Goal: Register for event/course

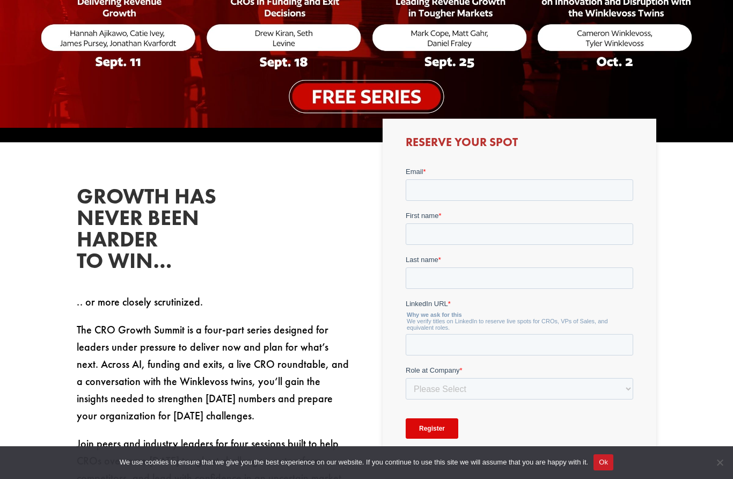
scroll to position [258, 0]
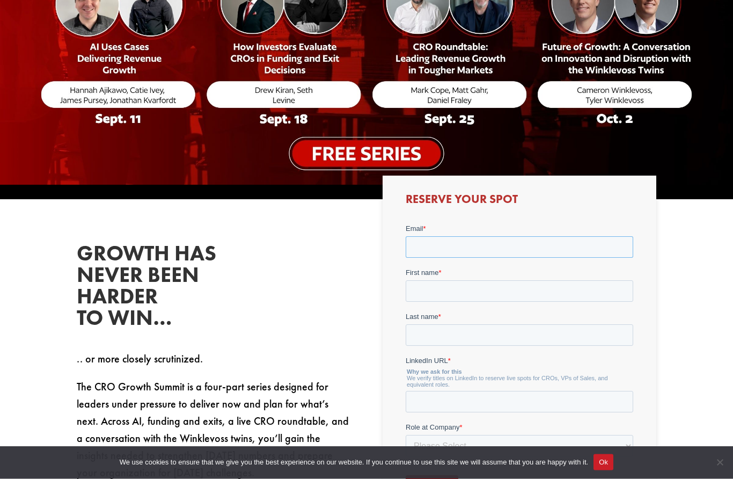
click at [437, 246] on input "Email *" at bounding box center [518, 246] width 227 height 21
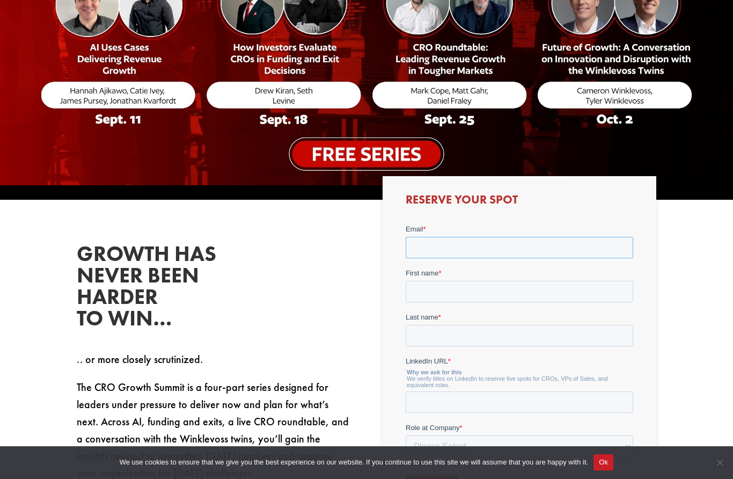
type input "[PERSON_NAME][EMAIL_ADDRESS][PERSON_NAME][DOMAIN_NAME]"
type input "[PERSON_NAME]"
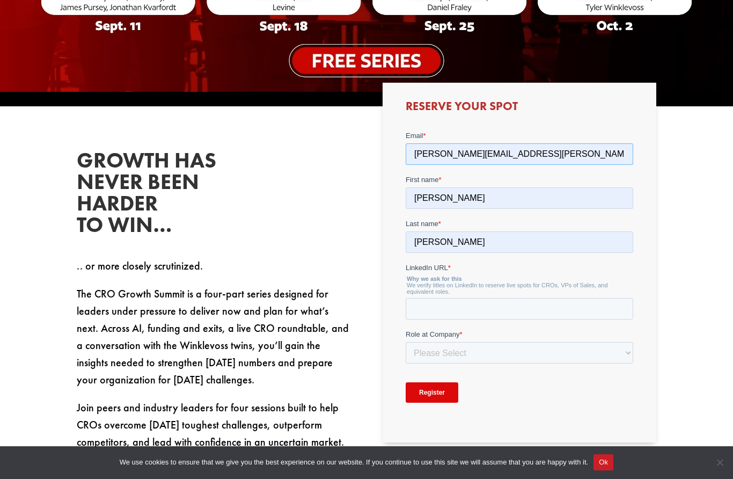
scroll to position [385, 0]
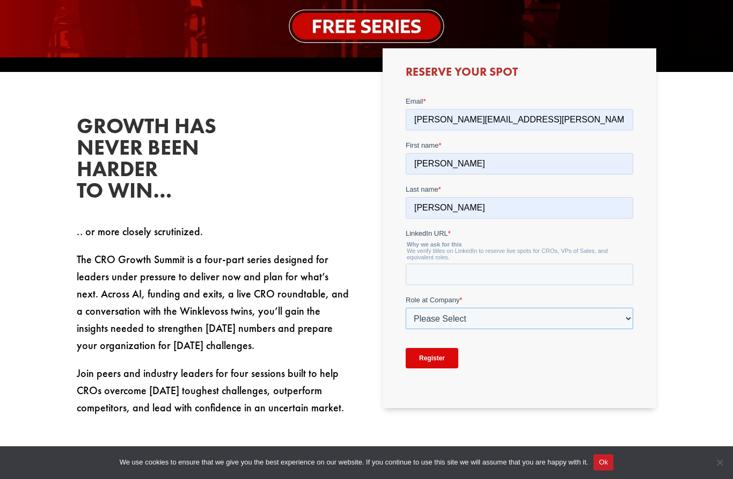
click at [431, 326] on select "Please Select C-Level (CRO, CSO, etc) Senior Leadership (VP of Sales, VP of Ena…" at bounding box center [518, 317] width 227 height 21
select select "C-Level (CRO, CSO, etc)"
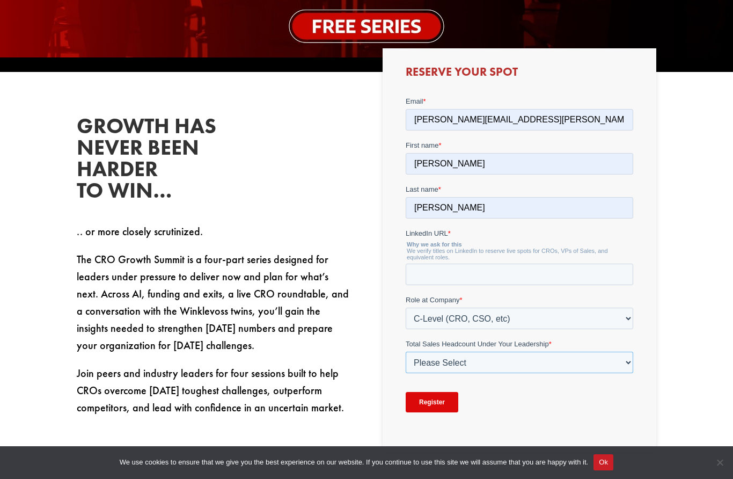
click at [431, 361] on select "Please Select Just Me 1-9 [PHONE_NUMBER] [PHONE_NUMBER]+" at bounding box center [518, 361] width 227 height 21
select select "10-19"
click at [460, 274] on input "LinkedIn URL *" at bounding box center [518, 273] width 227 height 21
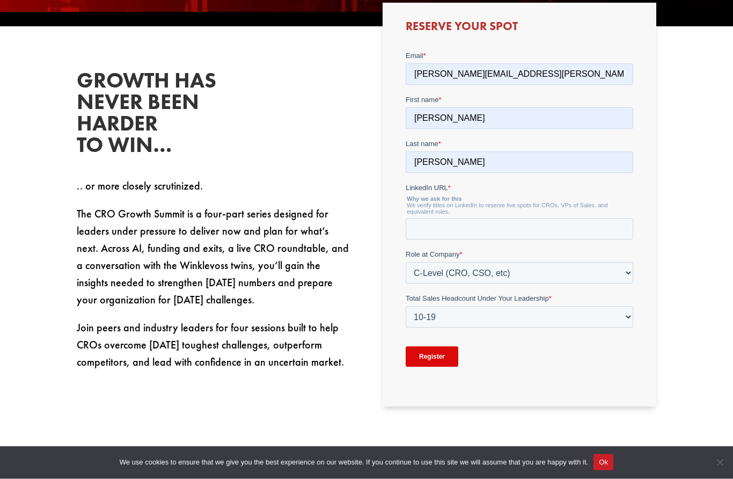
scroll to position [431, 0]
click at [456, 226] on input "LinkedIn URL *" at bounding box center [518, 228] width 227 height 21
paste input "[URL][DOMAIN_NAME][PERSON_NAME][PERSON_NAME]"
click at [427, 234] on input "[URL][DOMAIN_NAME][PERSON_NAME][PERSON_NAME]" at bounding box center [518, 228] width 227 height 21
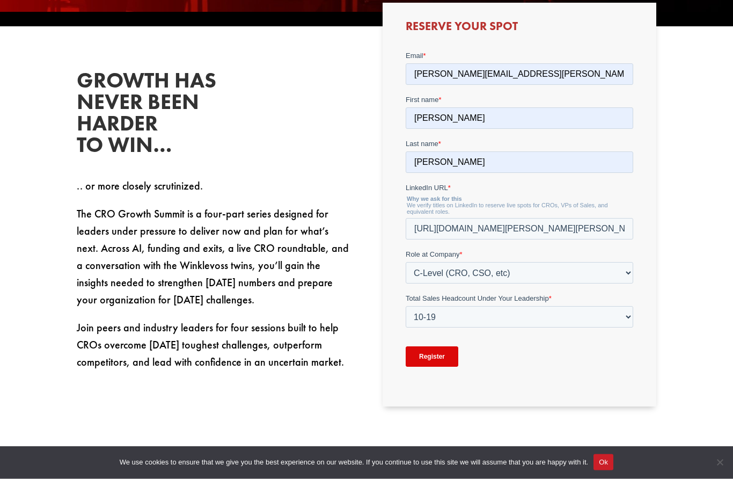
scroll to position [431, 0]
click at [415, 231] on input "[URL][DOMAIN_NAME][PERSON_NAME][PERSON_NAME]" at bounding box center [518, 228] width 227 height 21
paste input "text"
type input "[URL][DOMAIN_NAME][PERSON_NAME][PERSON_NAME]"
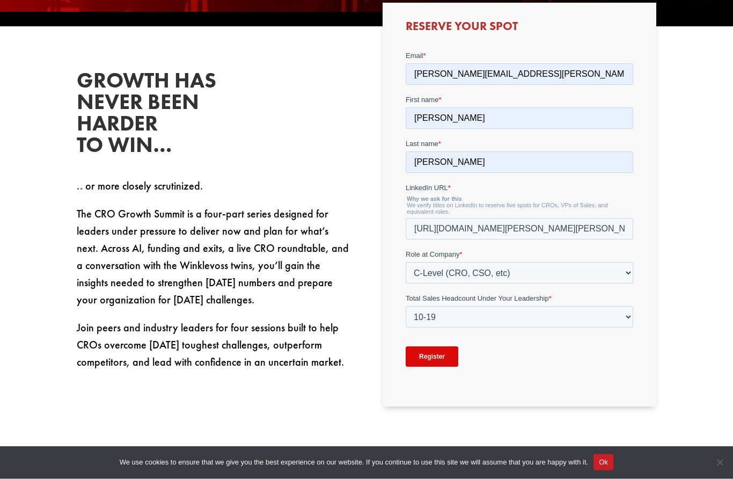
click at [487, 357] on div "Register" at bounding box center [518, 356] width 227 height 39
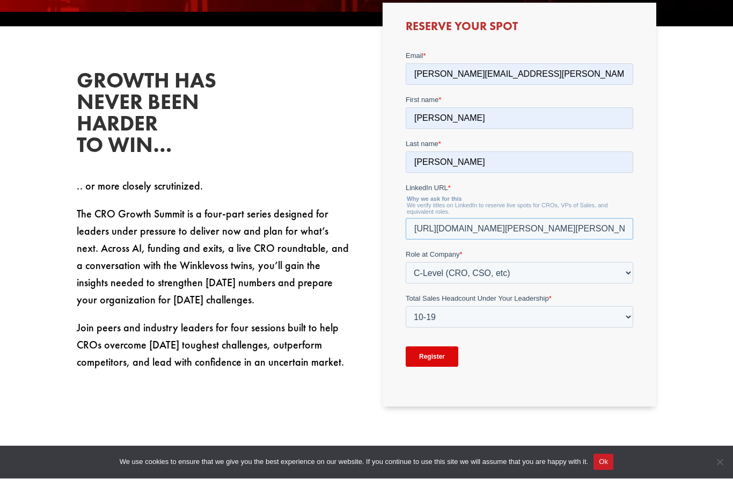
click at [411, 234] on input "[URL][DOMAIN_NAME][PERSON_NAME][PERSON_NAME]" at bounding box center [518, 228] width 227 height 21
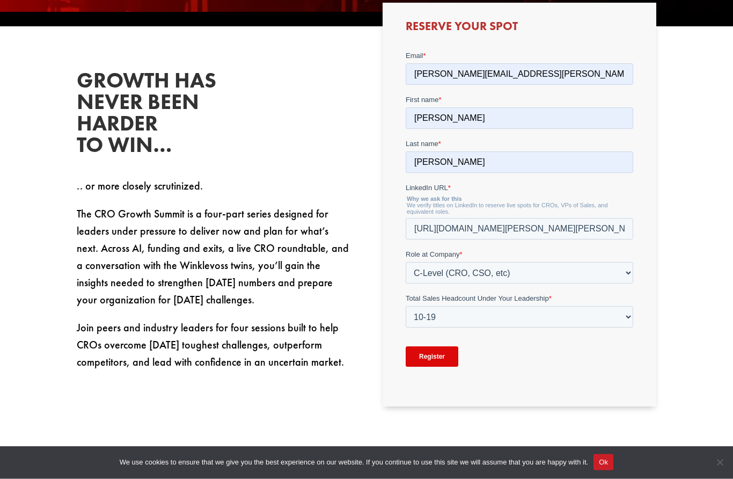
click at [502, 372] on div "Register" at bounding box center [518, 356] width 227 height 39
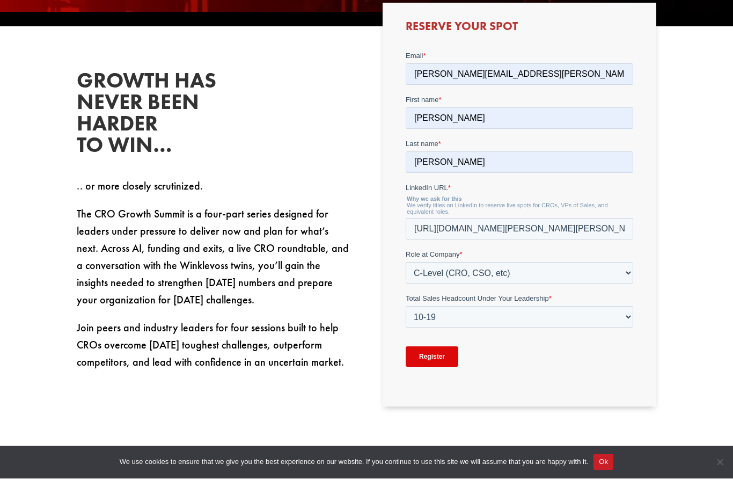
click at [429, 363] on input "Register" at bounding box center [431, 356] width 53 height 20
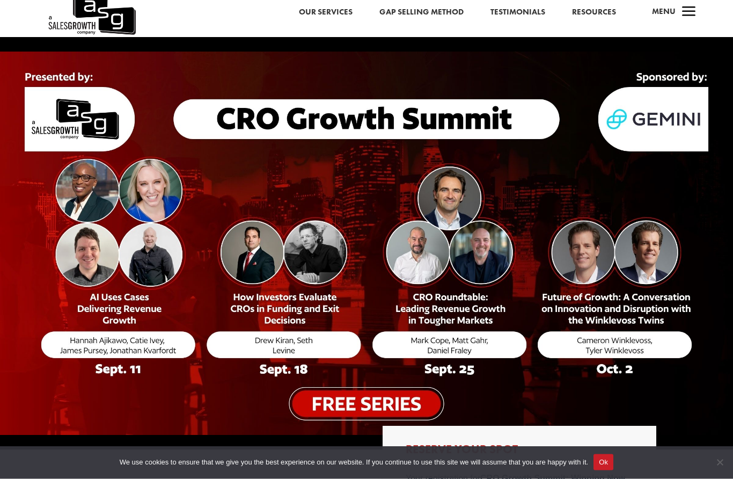
scroll to position [0, 0]
